Goal: Task Accomplishment & Management: Use online tool/utility

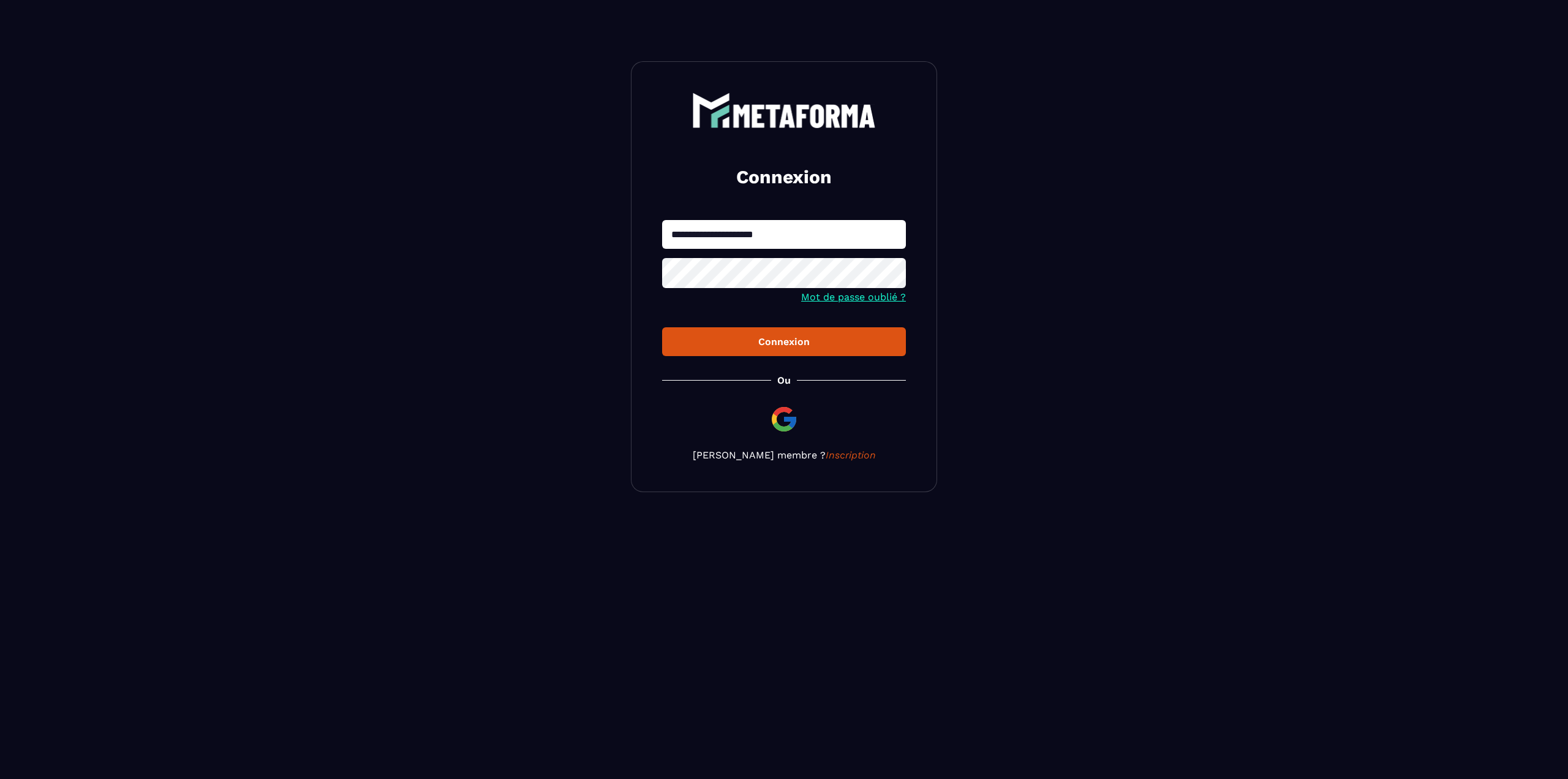
click at [812, 242] on input "**********" at bounding box center [784, 234] width 244 height 29
type input "**********"
click at [746, 342] on div "Connexion" at bounding box center [784, 341] width 224 height 12
